Goal: Task Accomplishment & Management: Complete application form

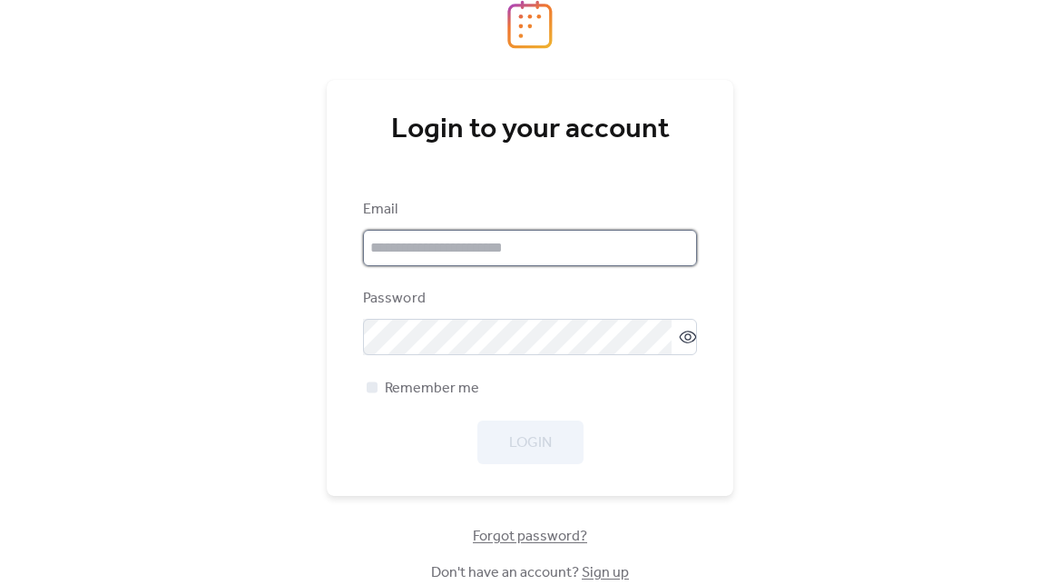
click at [530, 242] on input "email" at bounding box center [530, 248] width 334 height 36
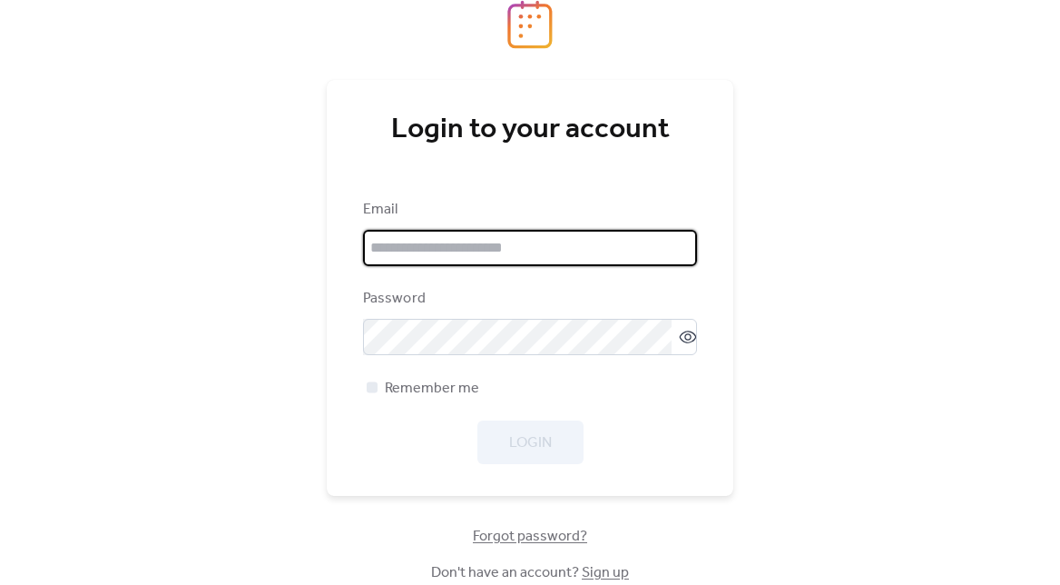
type input "**********"
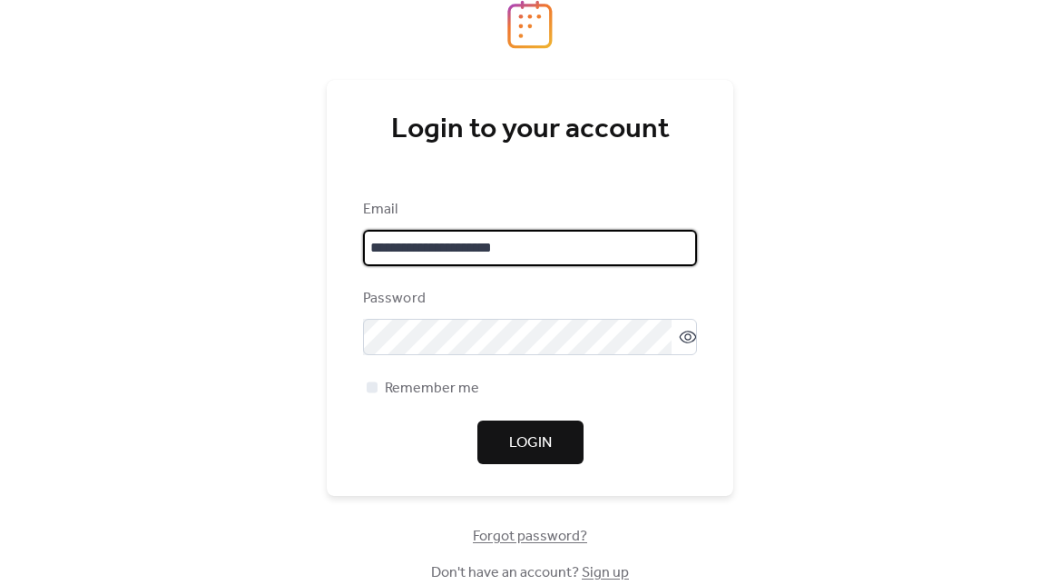
click at [507, 446] on button "Login" at bounding box center [530, 442] width 106 height 44
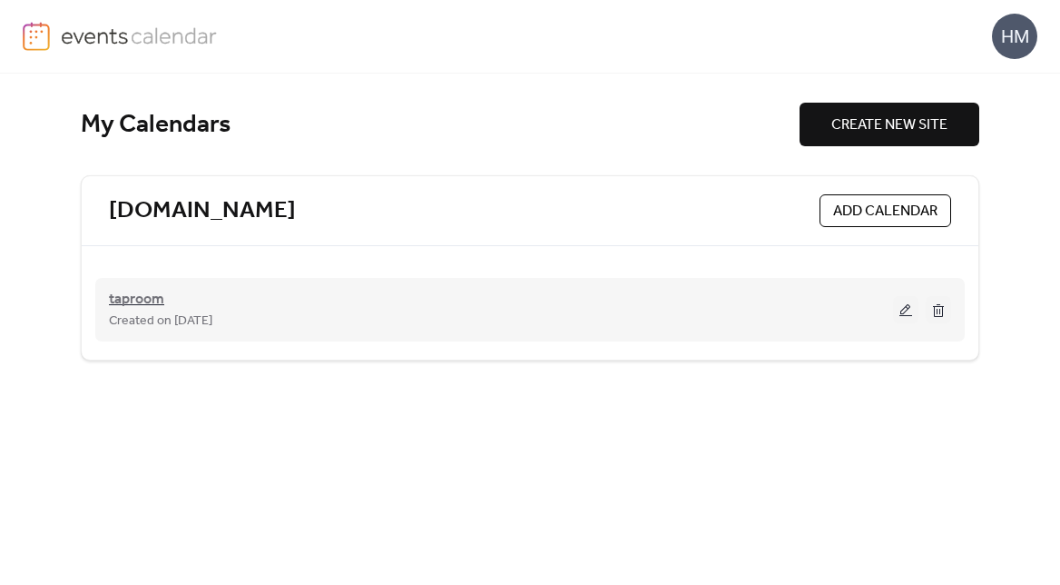
click at [154, 299] on span "taproom" at bounding box center [136, 300] width 55 height 22
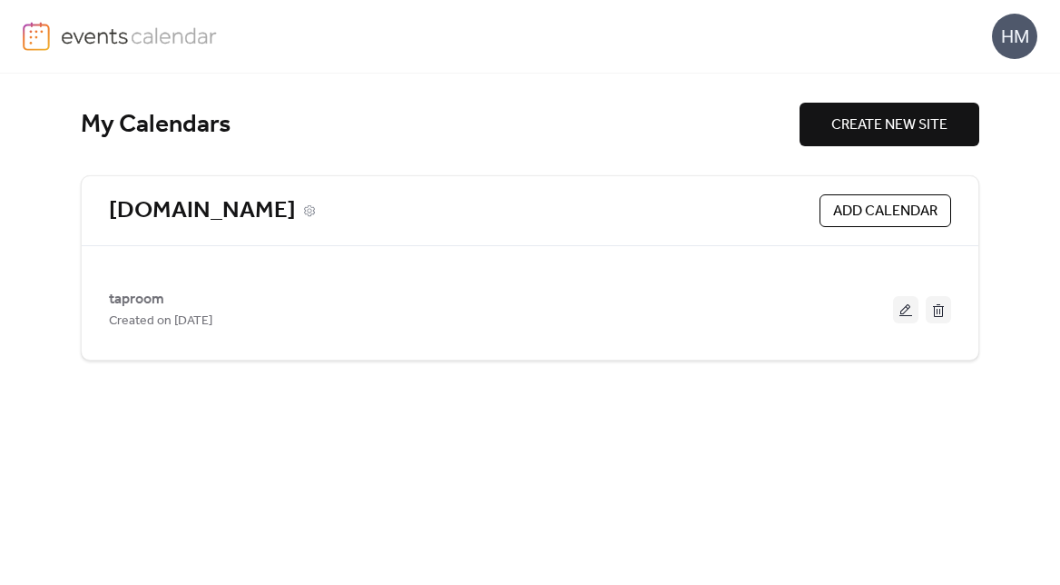
click at [196, 216] on link "[DOMAIN_NAME]" at bounding box center [202, 211] width 187 height 30
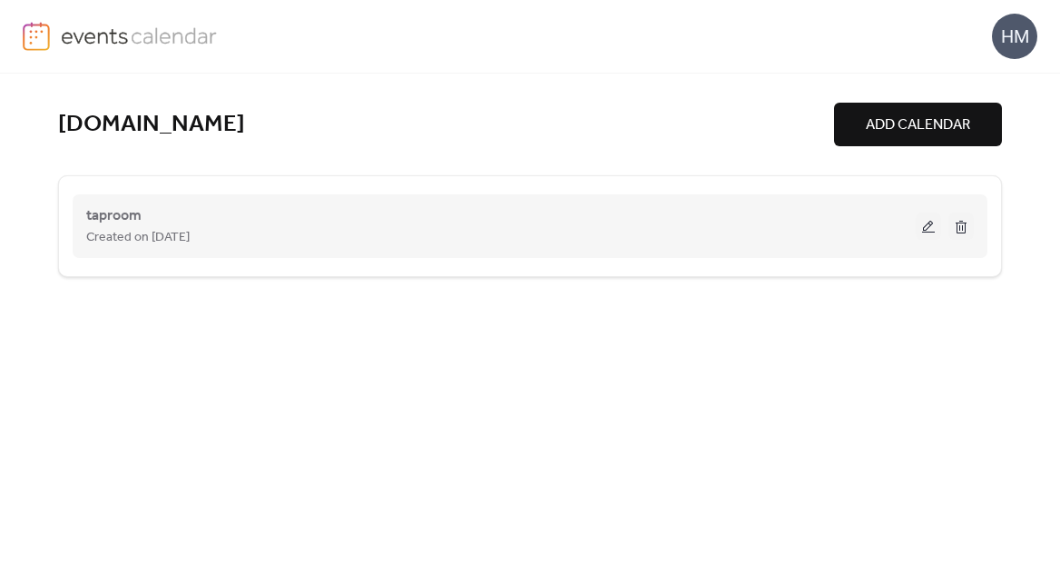
click at [303, 236] on div "Created on [DATE]" at bounding box center [501, 237] width 830 height 22
click at [123, 223] on span "taproom" at bounding box center [113, 216] width 55 height 22
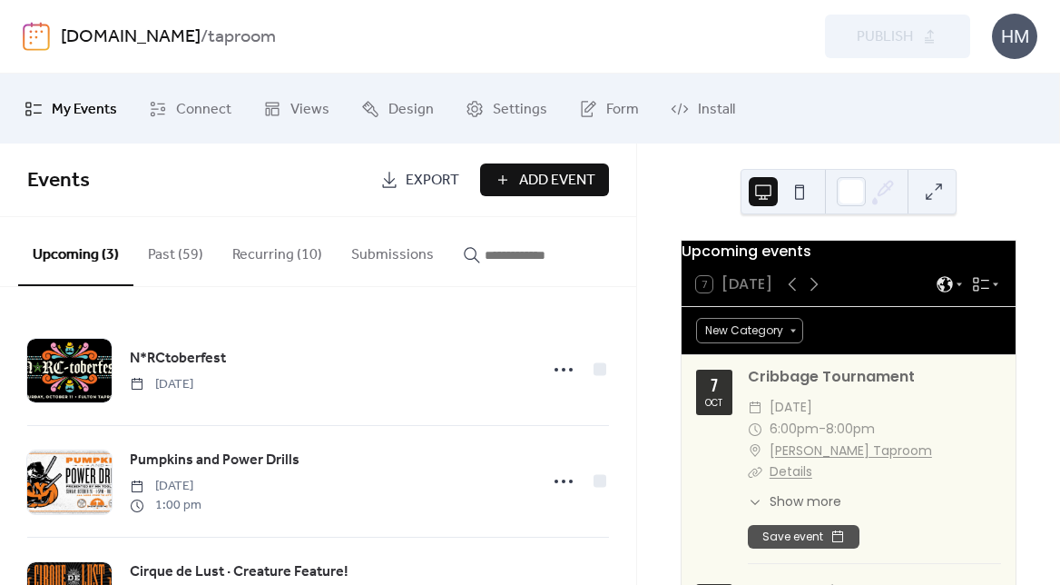
click at [514, 179] on button "Add Event" at bounding box center [544, 179] width 129 height 33
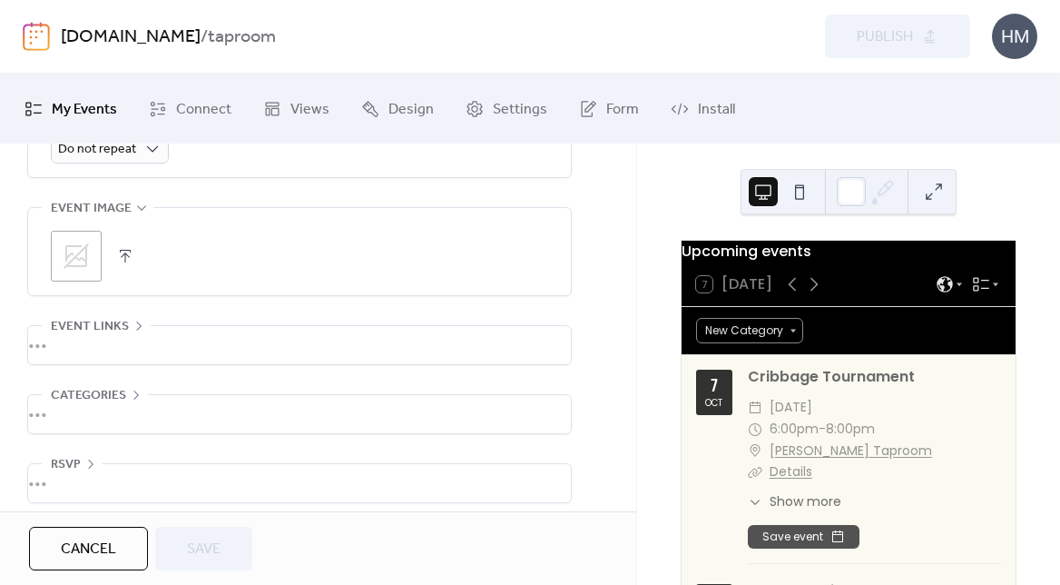
scroll to position [904, 0]
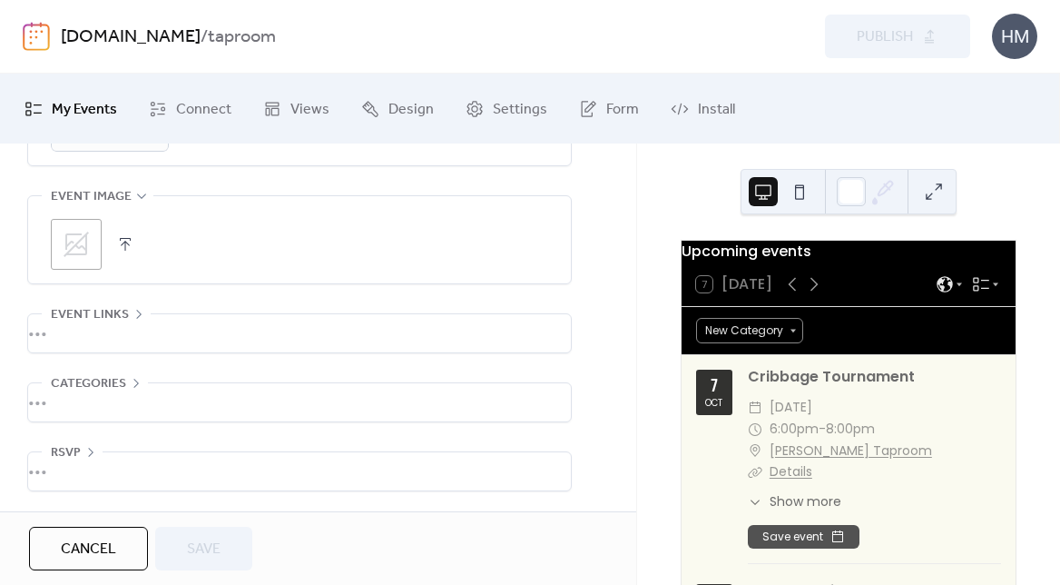
click at [138, 324] on div "•••" at bounding box center [299, 333] width 543 height 38
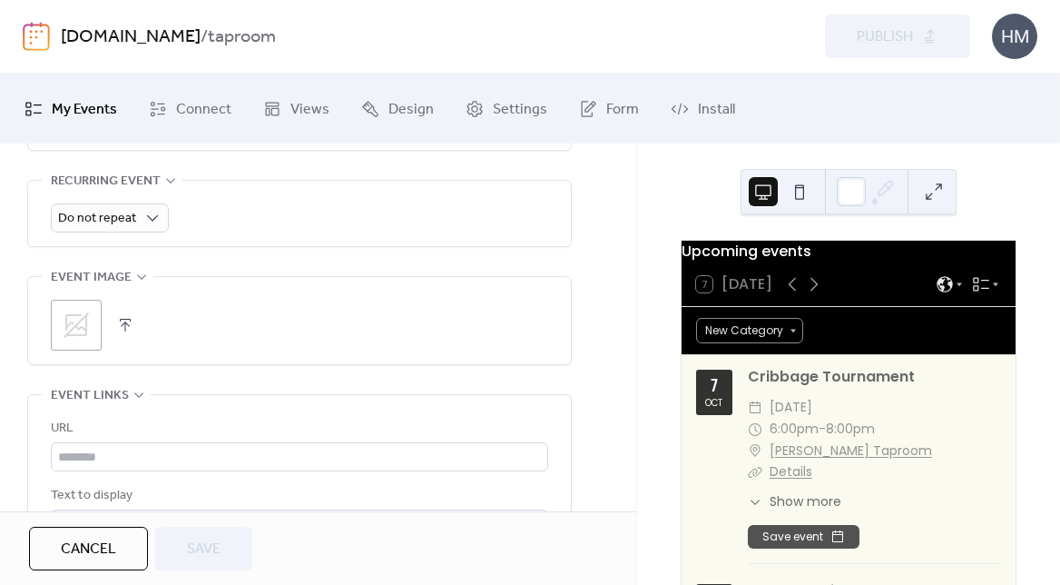
scroll to position [819, 0]
